Goal: Task Accomplishment & Management: Manage account settings

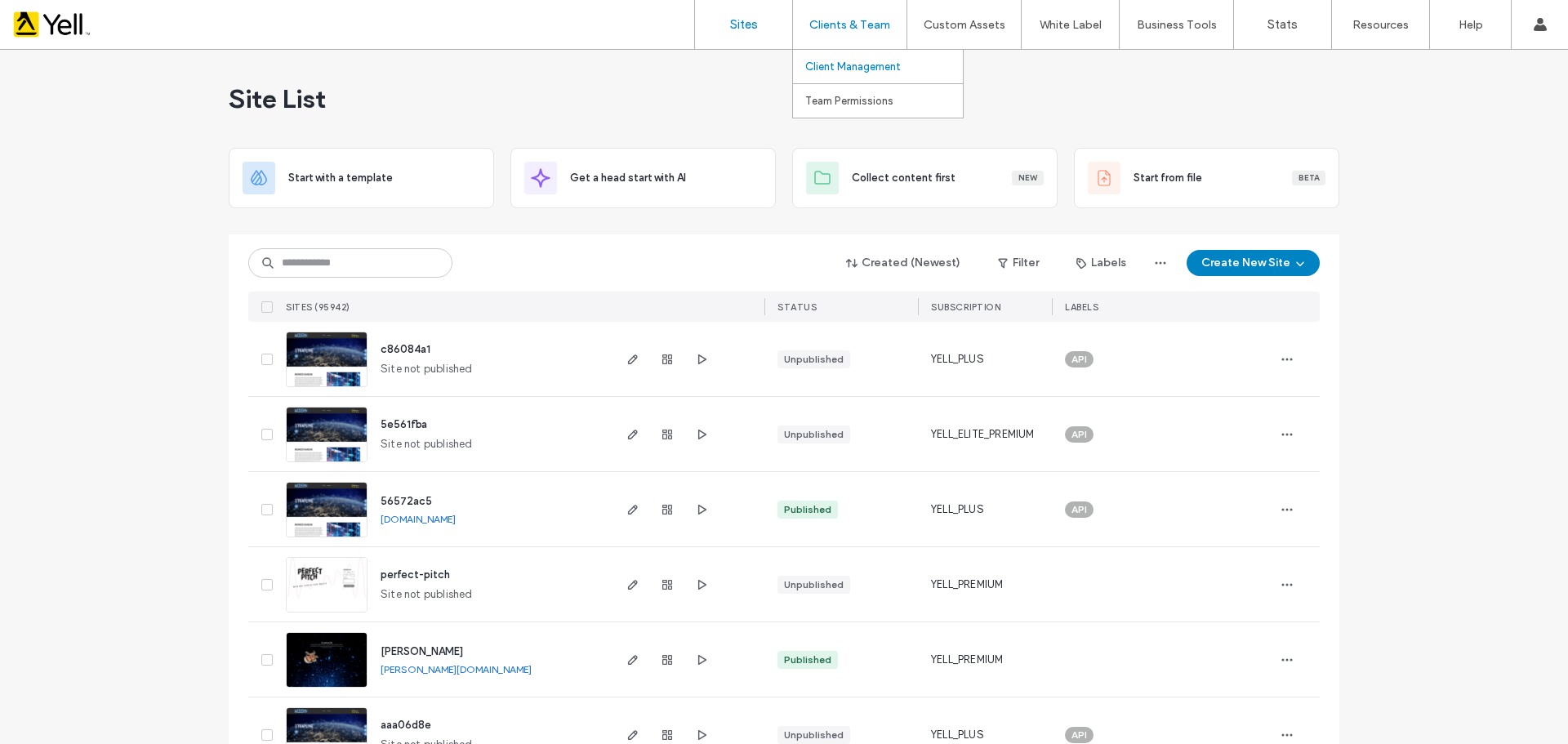
click at [851, 62] on label "Client Management" at bounding box center [853, 67] width 96 height 12
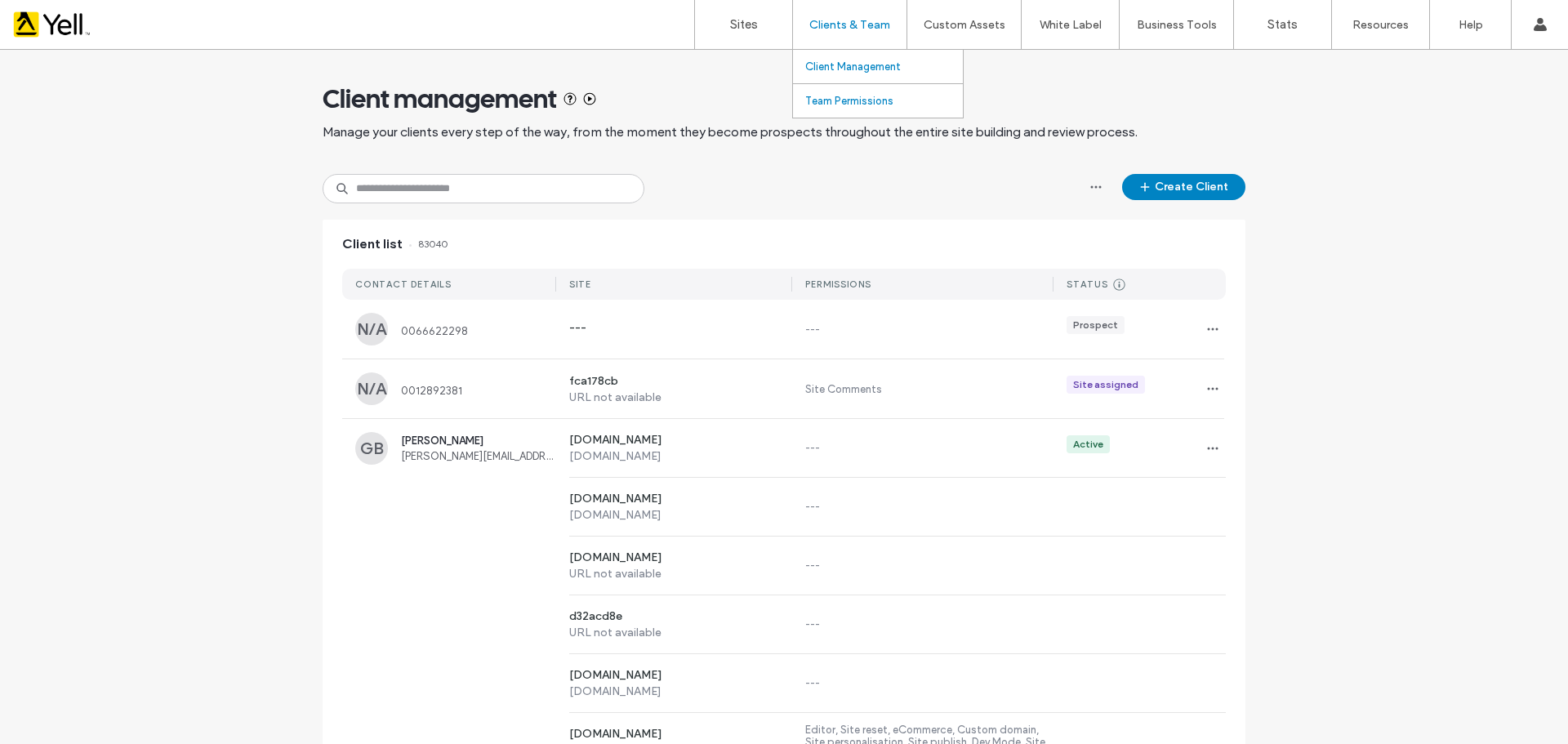
click at [855, 105] on label "Team Permissions" at bounding box center [849, 101] width 88 height 12
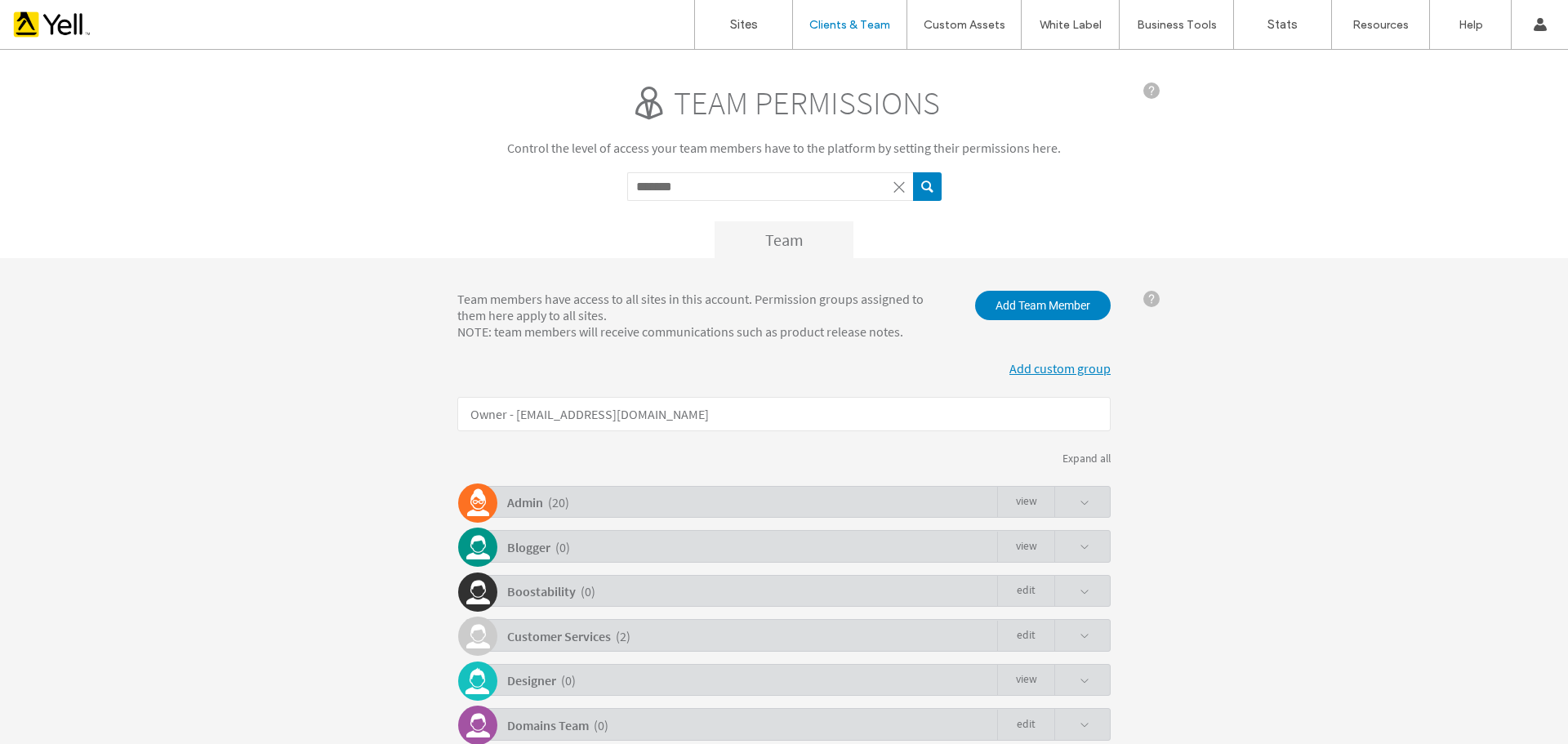
type input "*******"
click at [913, 173] on button "submit" at bounding box center [927, 186] width 29 height 29
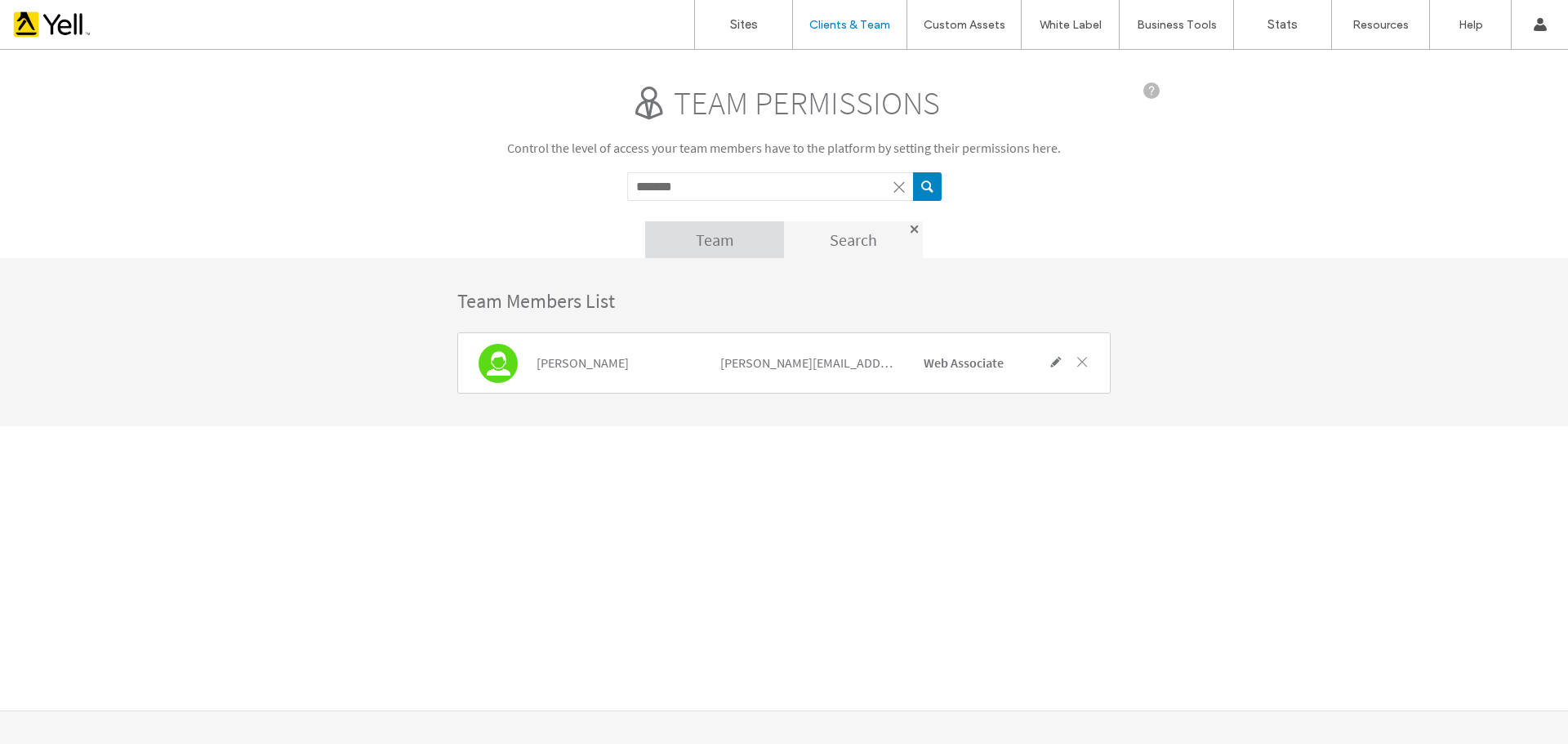
click at [1057, 361] on span at bounding box center [1056, 361] width 15 height 15
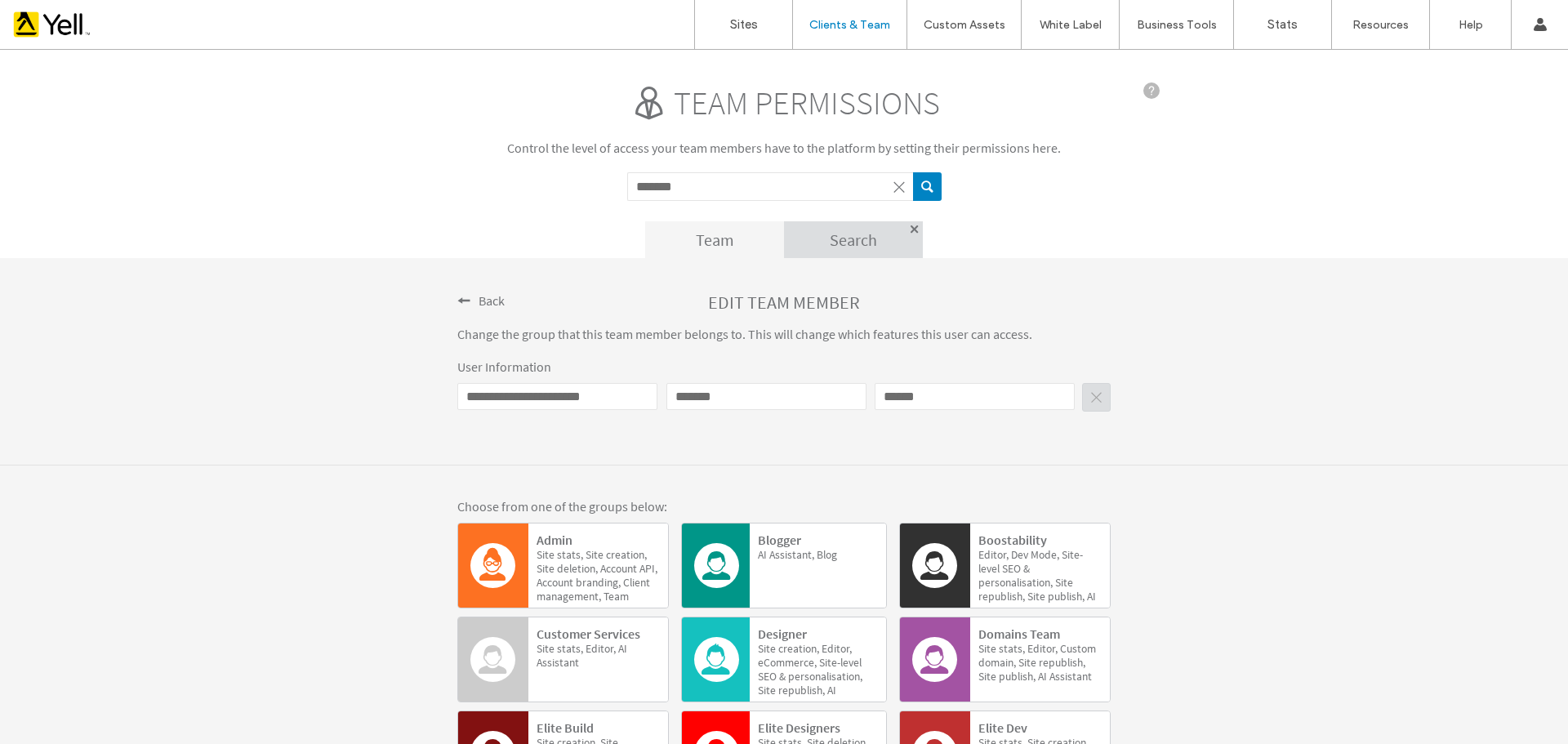
click at [478, 298] on span "Back" at bounding box center [491, 300] width 26 height 16
